Goal: Transaction & Acquisition: Book appointment/travel/reservation

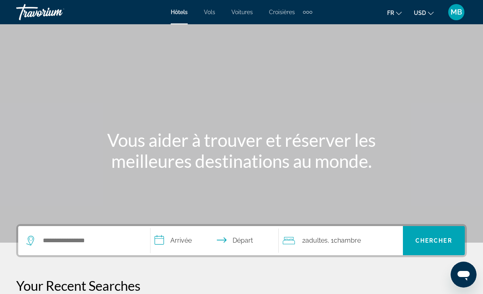
click at [428, 6] on li "USD USD ($) MXN (Mex$) CAD (Can$) GBP (£) EUR (€) AUD (A$) NZD (NZ$) CNY (CN¥)" at bounding box center [424, 12] width 20 height 13
click at [428, 15] on button "USD USD ($) MXN (Mex$) CAD (Can$) GBP (£) EUR (€) AUD (A$) NZD (NZ$) CNY (CN¥)" at bounding box center [424, 13] width 20 height 12
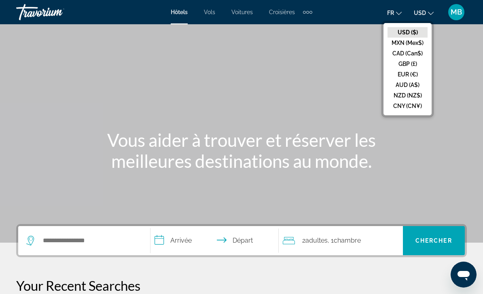
click at [395, 77] on button "EUR (€)" at bounding box center [408, 74] width 40 height 11
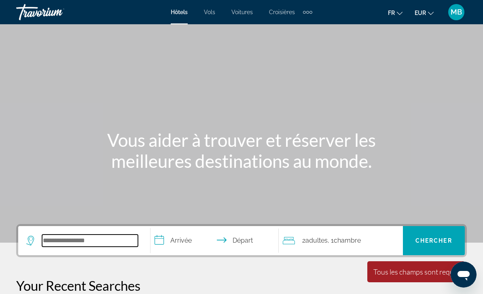
click at [79, 238] on input "Search hotel destination" at bounding box center [90, 241] width 96 height 12
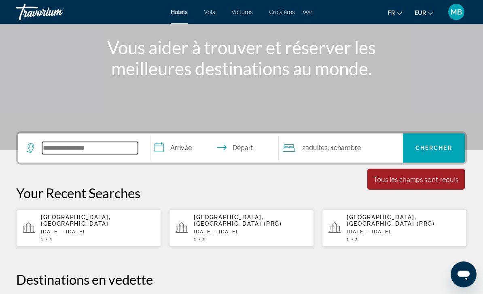
scroll to position [198, 0]
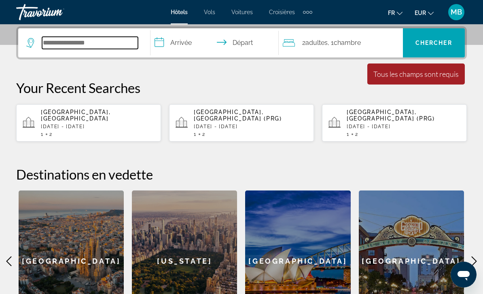
click at [104, 44] on input "Search hotel destination" at bounding box center [90, 43] width 96 height 12
click at [109, 44] on input "Search hotel destination" at bounding box center [90, 43] width 96 height 12
click at [108, 44] on input "Search hotel destination" at bounding box center [90, 43] width 96 height 12
click at [94, 47] on input "Search hotel destination" at bounding box center [90, 43] width 96 height 12
click at [100, 43] on input "Search hotel destination" at bounding box center [90, 43] width 96 height 12
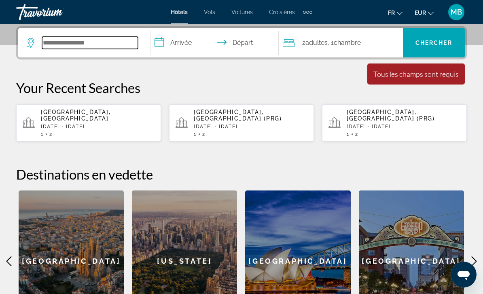
click at [111, 42] on input "Search hotel destination" at bounding box center [90, 43] width 96 height 12
click at [115, 38] on input "Search hotel destination" at bounding box center [90, 43] width 96 height 12
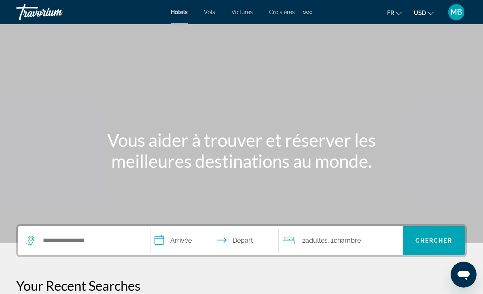
click at [420, 10] on span "USD" at bounding box center [420, 13] width 12 height 6
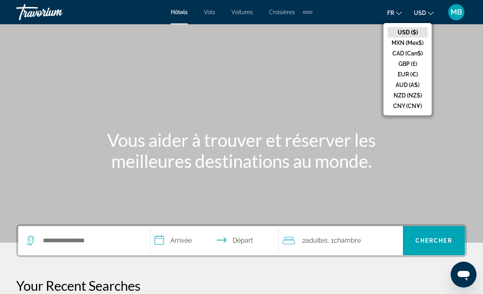
click at [405, 77] on button "EUR (€)" at bounding box center [408, 74] width 40 height 11
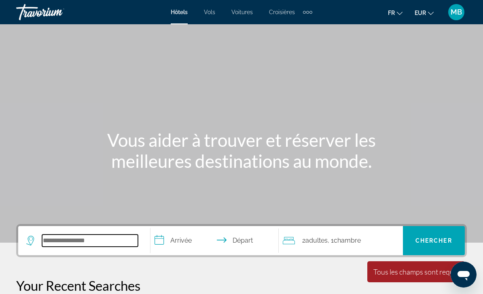
click at [100, 244] on input "Search hotel destination" at bounding box center [90, 241] width 96 height 12
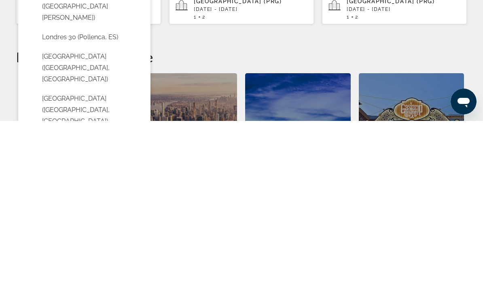
scroll to position [146, 0]
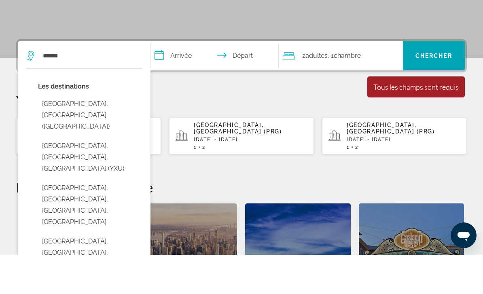
click at [113, 136] on button "[GEOGRAPHIC_DATA], [GEOGRAPHIC_DATA] ([GEOGRAPHIC_DATA])" at bounding box center [90, 155] width 104 height 38
type input "**********"
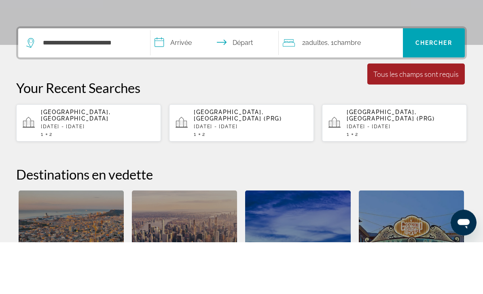
click at [178, 81] on input "**********" at bounding box center [217, 97] width 132 height 32
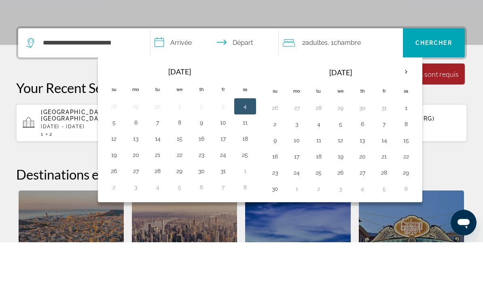
scroll to position [198, 0]
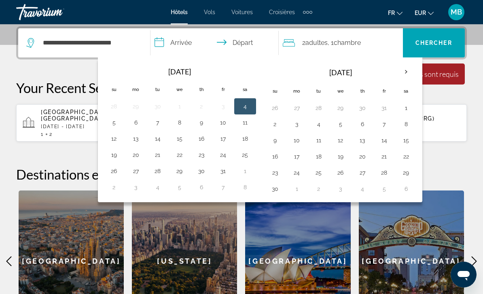
click at [405, 73] on th "Next month" at bounding box center [406, 72] width 22 height 18
click at [406, 76] on th "Next month" at bounding box center [406, 72] width 22 height 18
click at [406, 72] on th "Next month" at bounding box center [406, 72] width 22 height 18
click at [406, 70] on th "Next month" at bounding box center [406, 72] width 22 height 18
click at [406, 71] on th "Next month" at bounding box center [406, 72] width 22 height 18
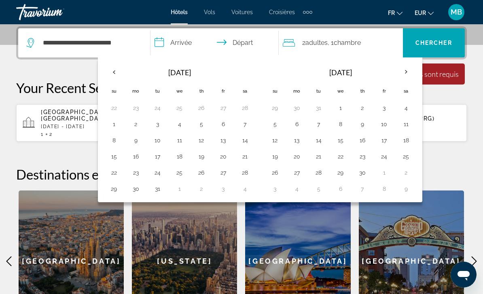
click at [335, 176] on button "29" at bounding box center [340, 172] width 13 height 11
click at [338, 175] on button "29" at bounding box center [340, 172] width 13 height 11
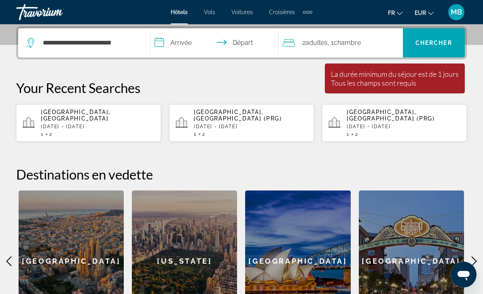
click at [213, 40] on input "**********" at bounding box center [217, 44] width 132 height 32
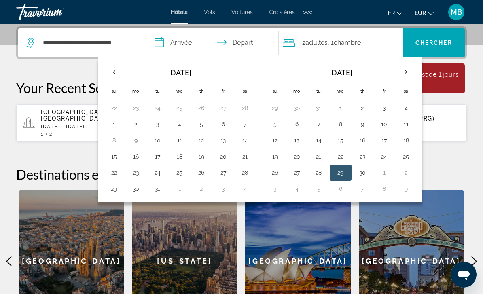
click at [411, 74] on th "Next month" at bounding box center [406, 72] width 22 height 18
click at [273, 125] on button "3" at bounding box center [275, 124] width 13 height 11
click at [179, 40] on input "**********" at bounding box center [217, 44] width 132 height 32
click at [176, 171] on button "29" at bounding box center [179, 172] width 13 height 11
type input "**********"
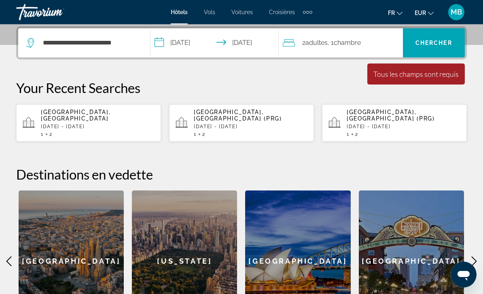
click at [435, 40] on span "Chercher" at bounding box center [434, 43] width 37 height 6
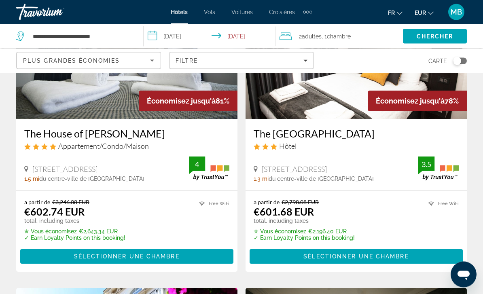
scroll to position [111, 0]
click at [71, 253] on span "Main content" at bounding box center [126, 256] width 213 height 19
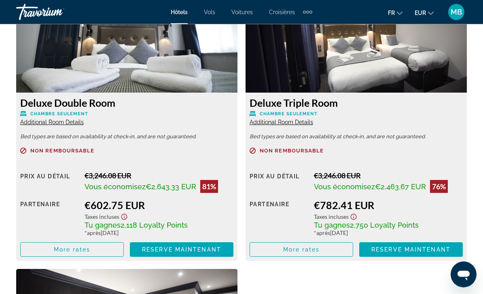
scroll to position [1278, 0]
click at [57, 247] on span "More rates" at bounding box center [72, 249] width 37 height 6
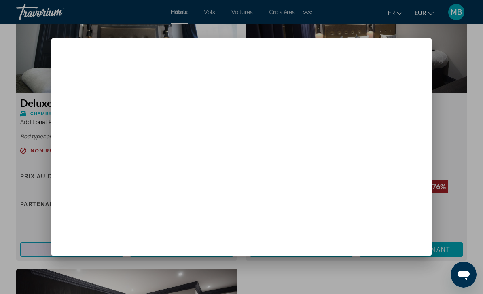
scroll to position [0, 0]
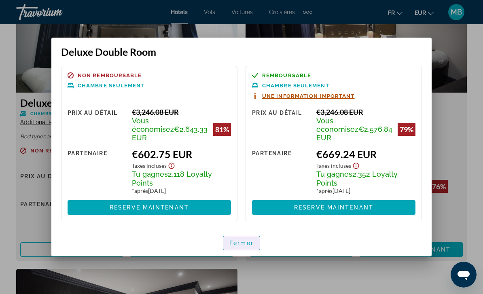
click at [236, 240] on span "Fermer" at bounding box center [241, 243] width 24 height 6
